Goal: Find specific page/section: Find specific page/section

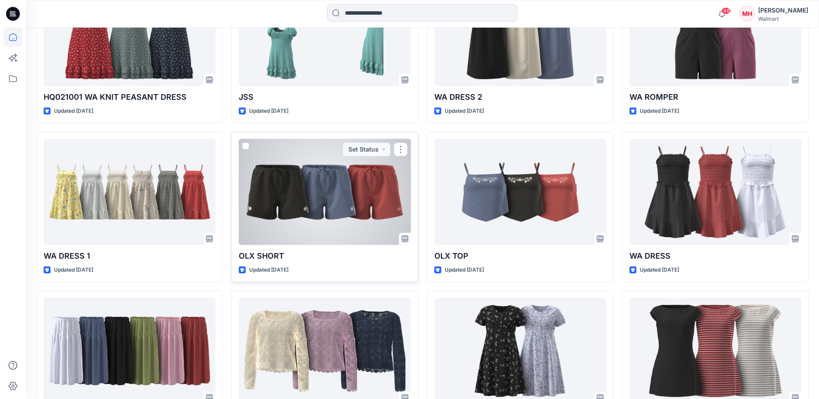
scroll to position [345, 0]
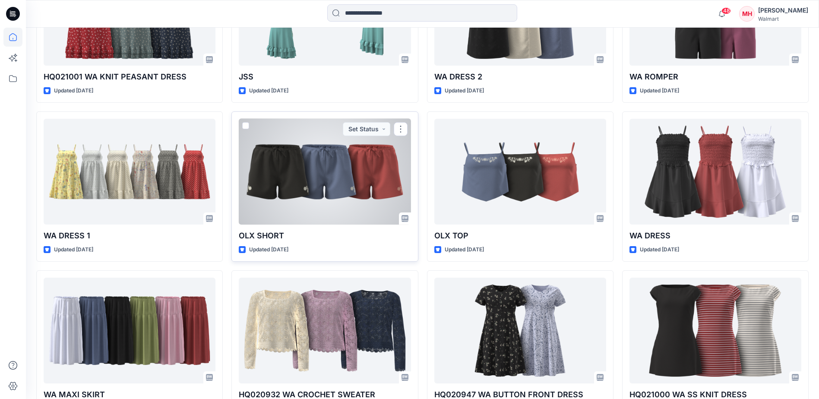
click at [352, 240] on p "OLX SHORT" at bounding box center [325, 236] width 172 height 12
click at [319, 171] on div at bounding box center [325, 172] width 172 height 106
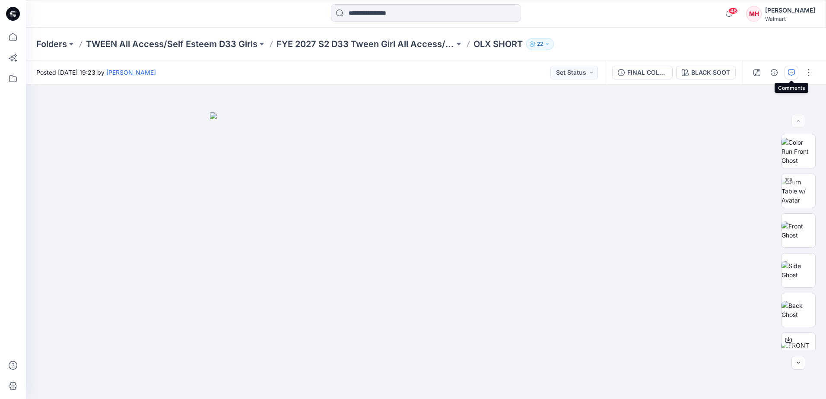
click at [794, 70] on icon "button" at bounding box center [791, 72] width 7 height 7
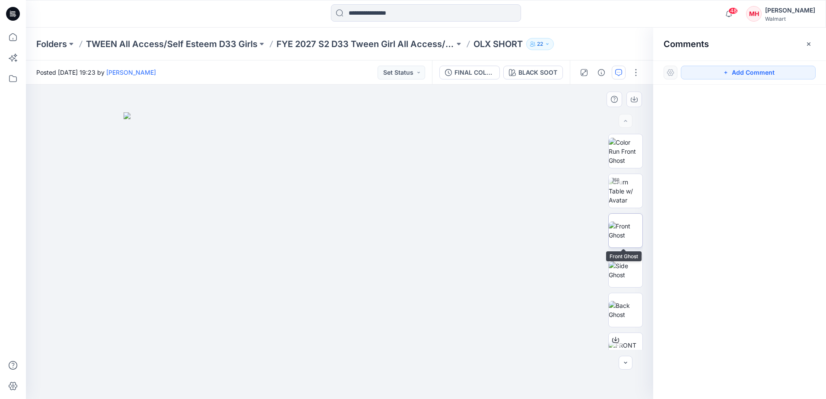
click at [621, 227] on img at bounding box center [625, 231] width 34 height 18
click at [627, 266] on img at bounding box center [625, 270] width 34 height 18
click at [625, 307] on img at bounding box center [625, 310] width 34 height 18
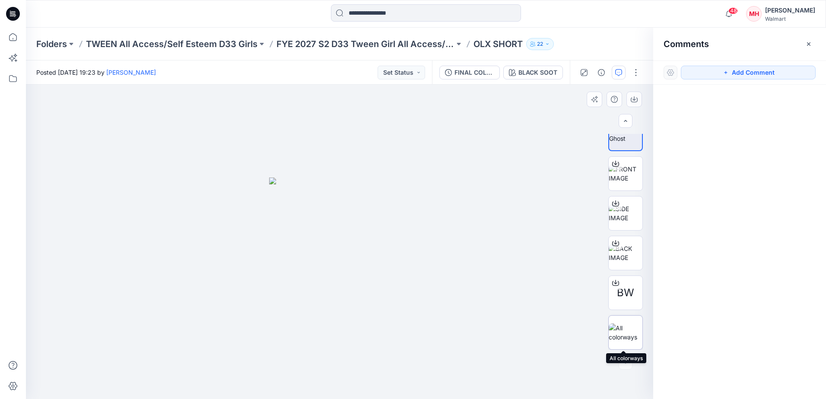
click at [618, 342] on img at bounding box center [625, 332] width 34 height 18
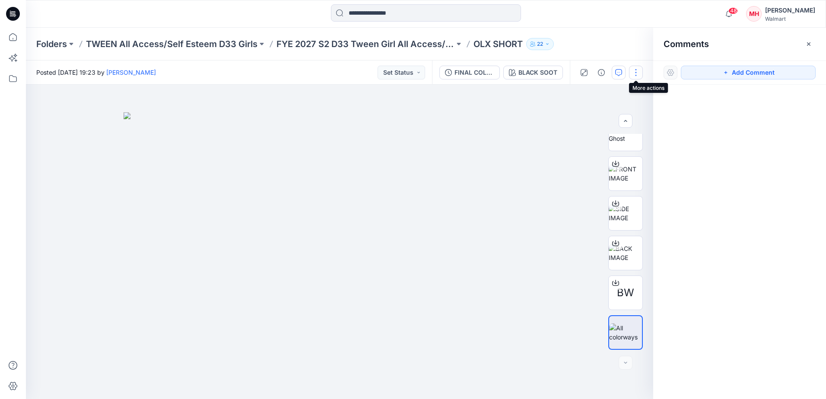
click at [633, 77] on button "button" at bounding box center [636, 73] width 14 height 14
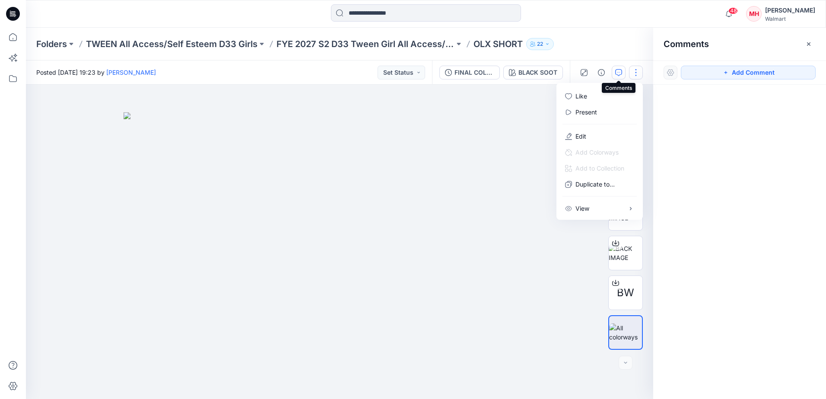
click at [614, 73] on button "button" at bounding box center [618, 73] width 14 height 14
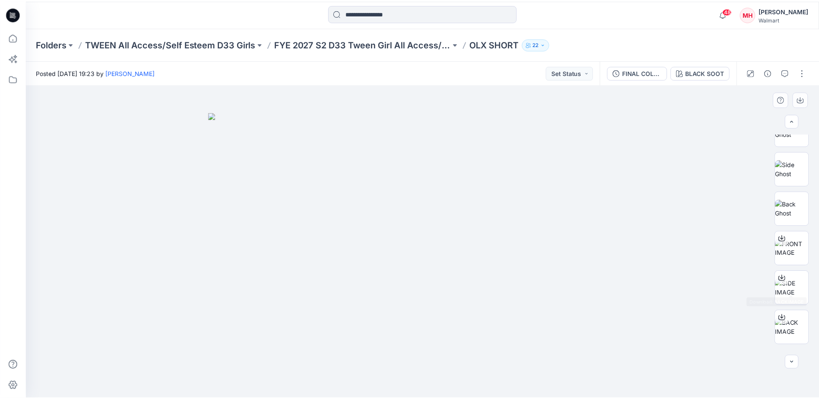
scroll to position [3, 0]
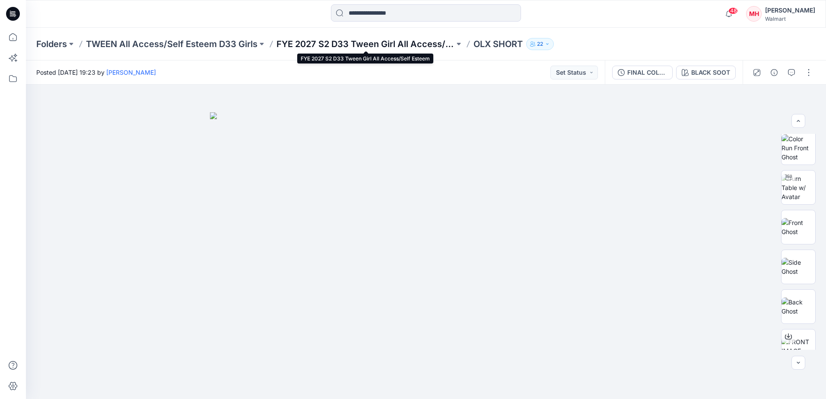
click at [421, 44] on p "FYE 2027 S2 D33 Tween Girl All Access/Self Esteem" at bounding box center [365, 44] width 178 height 12
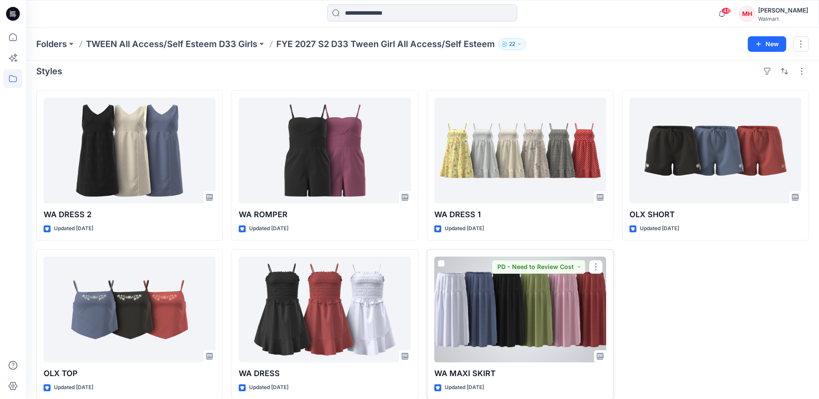
scroll to position [17, 0]
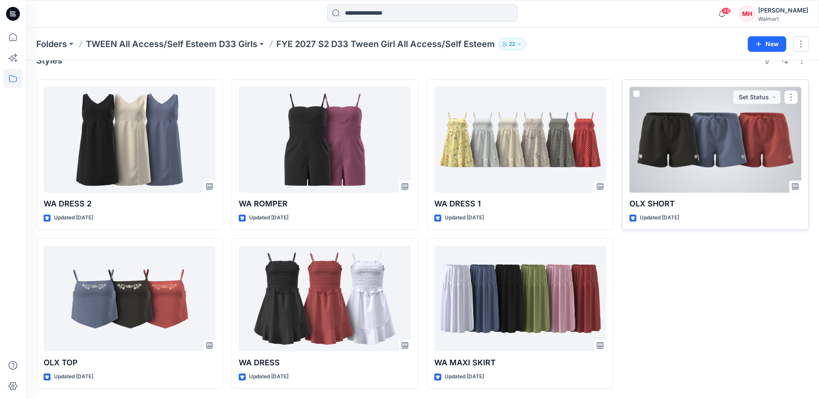
click at [749, 143] on div at bounding box center [716, 140] width 172 height 106
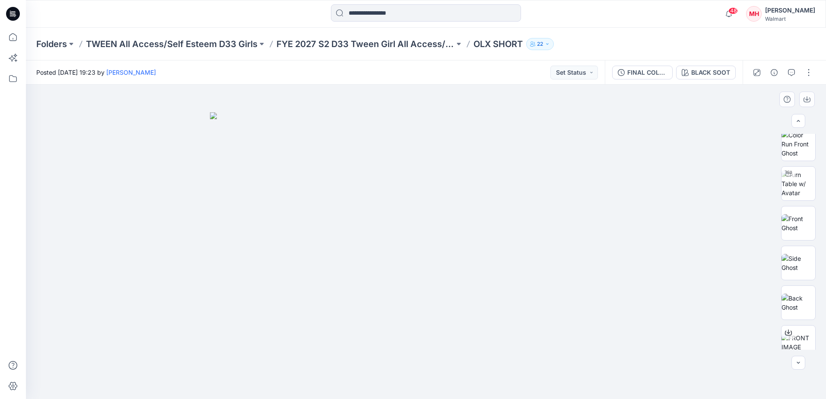
scroll to position [2, 0]
click at [790, 72] on icon "button" at bounding box center [791, 72] width 7 height 7
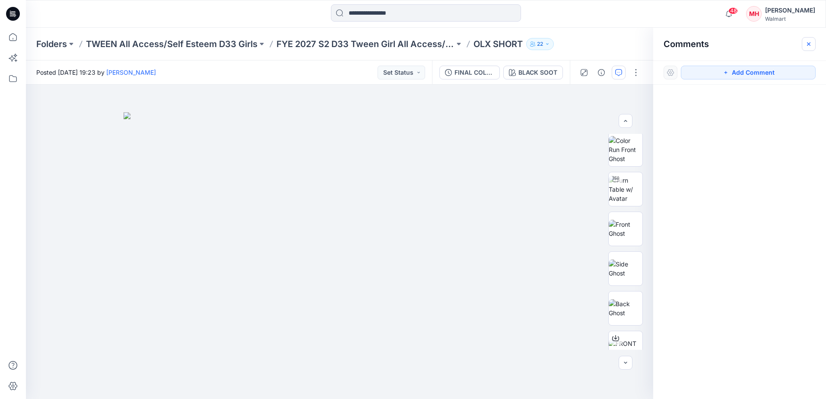
click at [810, 41] on icon "button" at bounding box center [808, 44] width 7 height 7
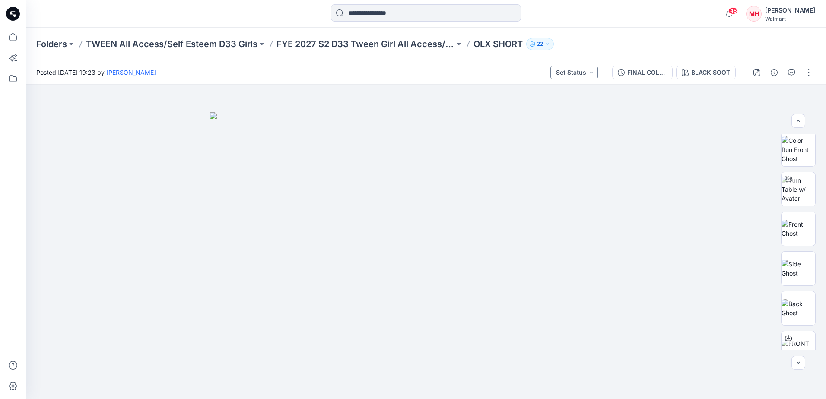
click at [589, 71] on button "Set Status" at bounding box center [574, 73] width 48 height 14
click at [586, 49] on div "Folders TWEEN All Access/Self Esteem D33 Girls FYE 2027 S2 D33 Tween Girl All A…" at bounding box center [392, 44] width 712 height 12
click at [383, 48] on p "FYE 2027 S2 D33 Tween Girl All Access/Self Esteem" at bounding box center [365, 44] width 178 height 12
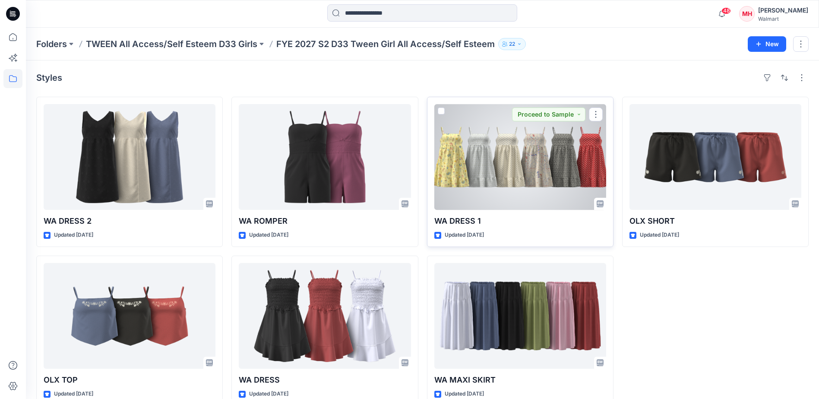
click at [556, 164] on div at bounding box center [520, 157] width 172 height 106
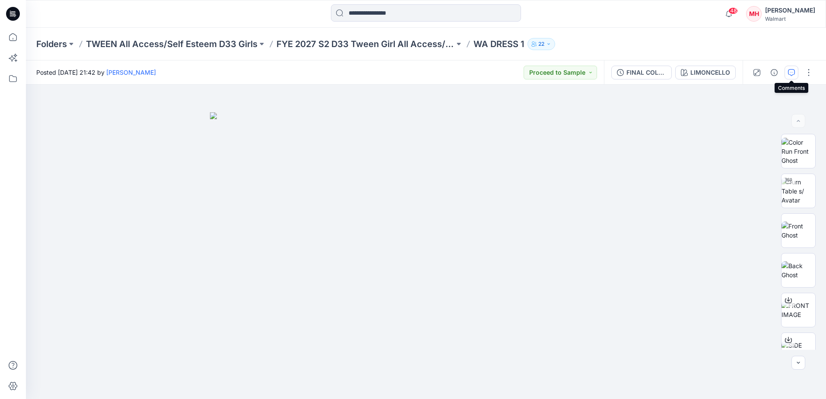
click at [790, 69] on icon "button" at bounding box center [791, 72] width 7 height 7
